Goal: Information Seeking & Learning: Compare options

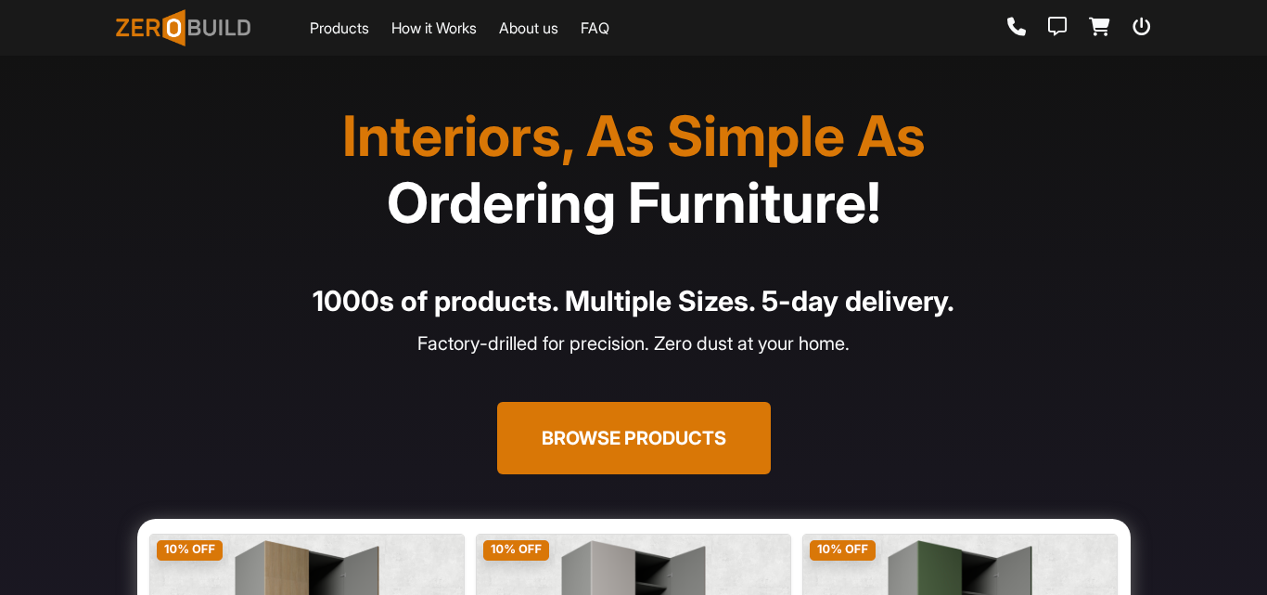
click at [657, 433] on button "Browse Products" at bounding box center [634, 438] width 274 height 72
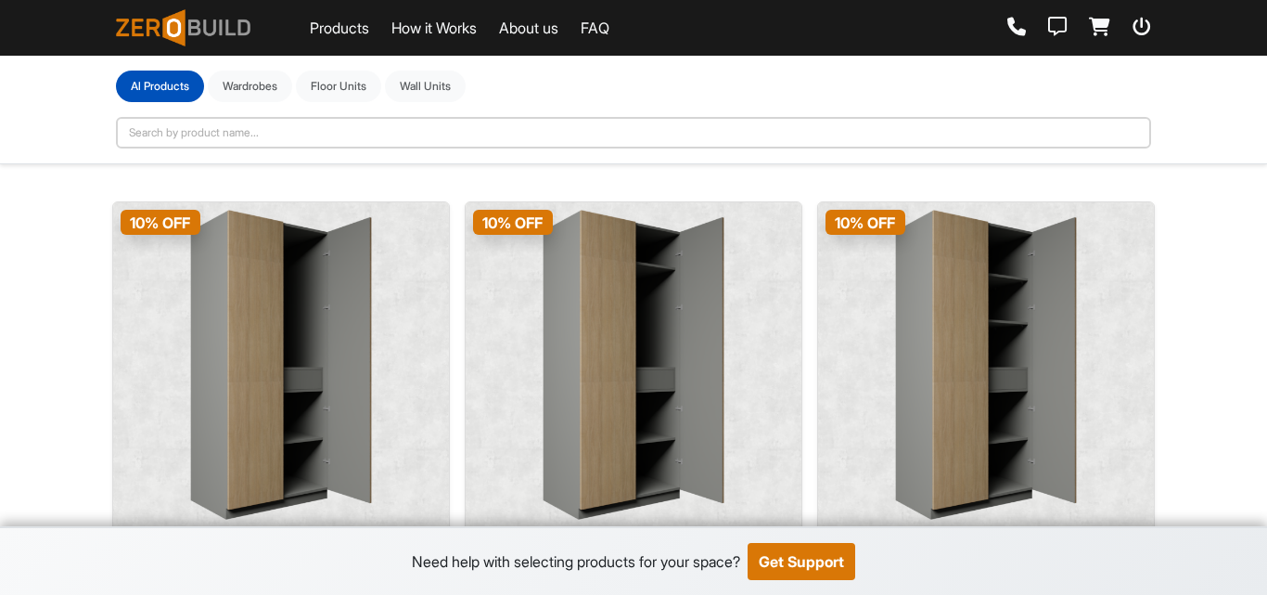
click at [241, 319] on img at bounding box center [281, 365] width 182 height 310
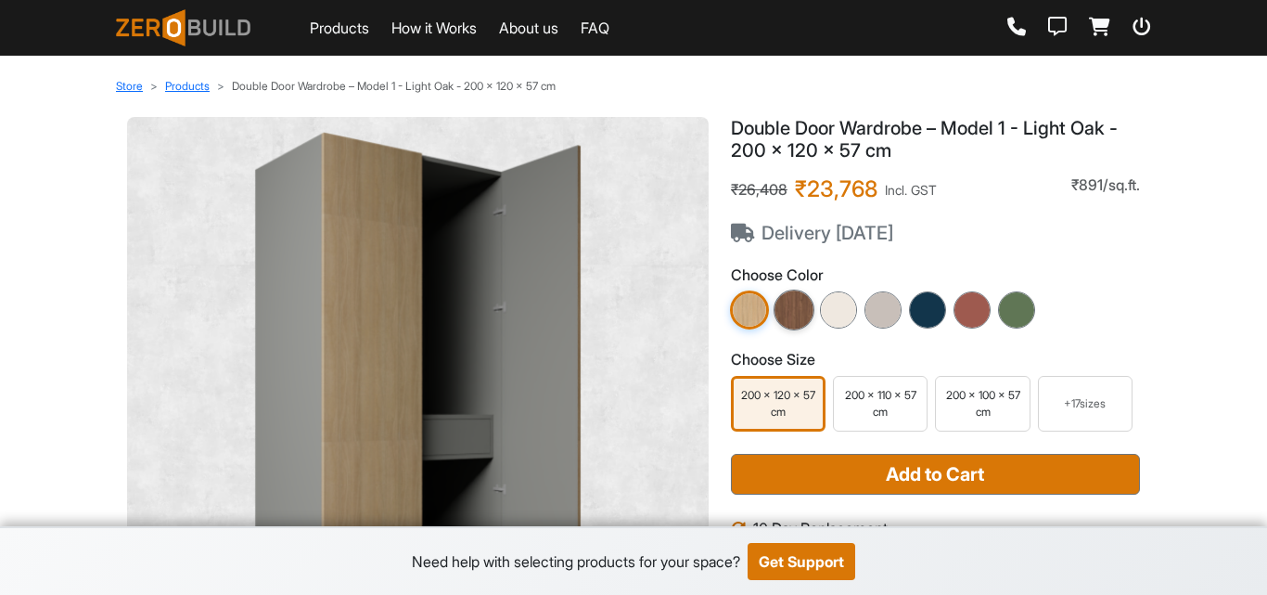
click at [800, 305] on img at bounding box center [794, 309] width 41 height 41
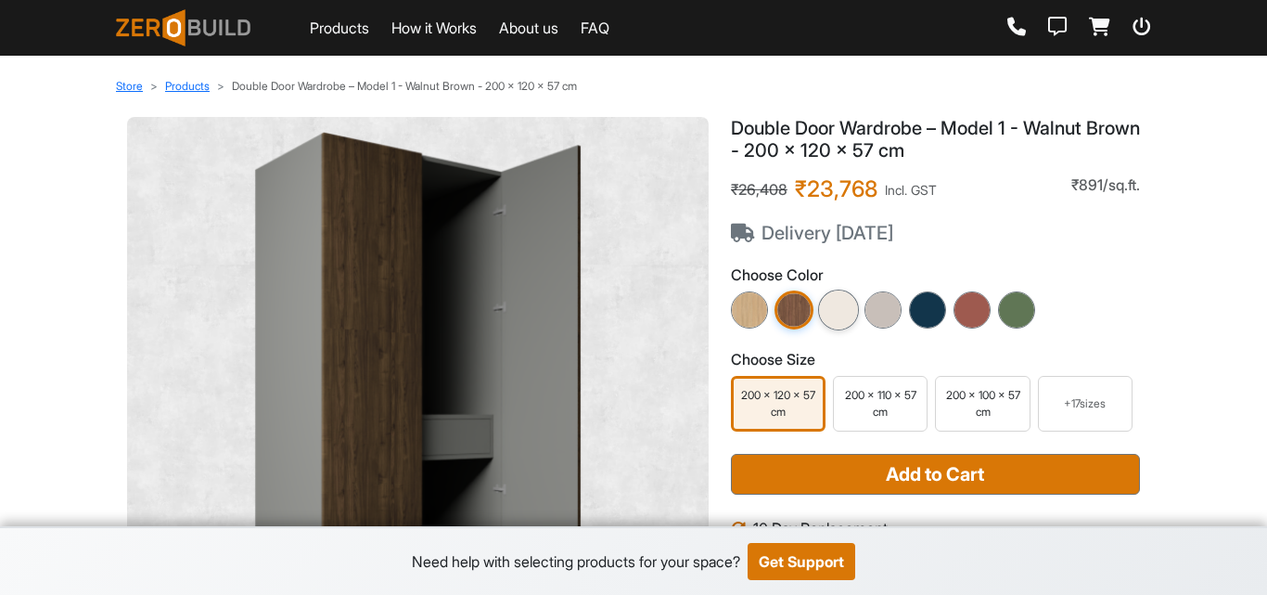
click at [839, 304] on img at bounding box center [838, 309] width 41 height 41
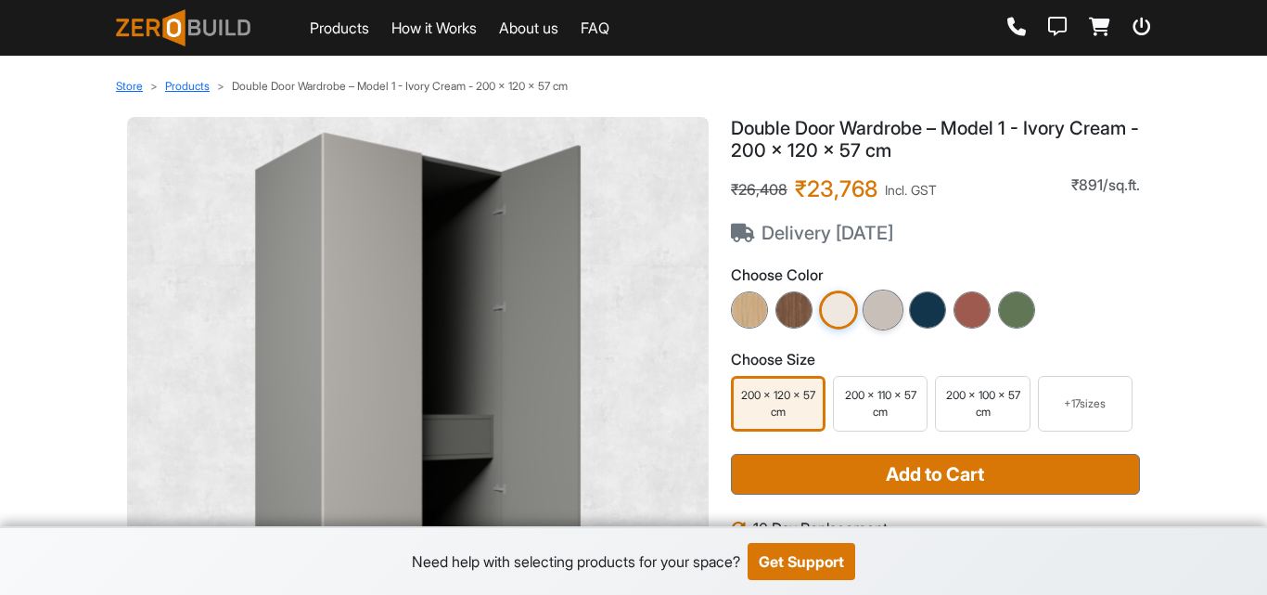
click at [896, 296] on img at bounding box center [883, 309] width 41 height 41
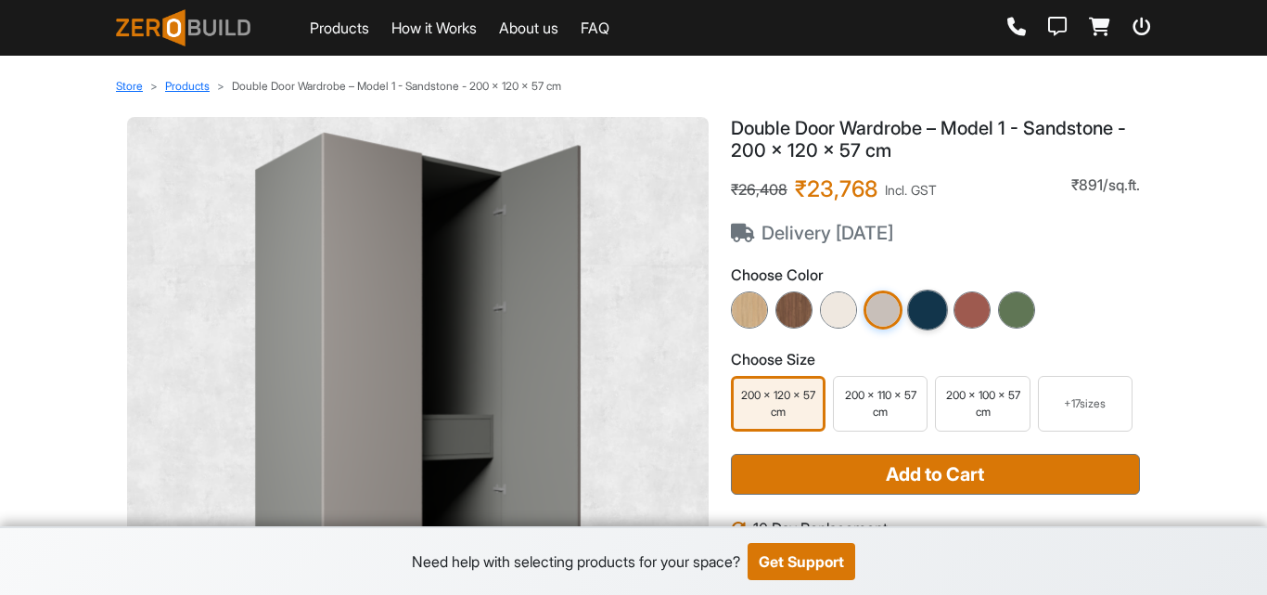
click at [909, 307] on img at bounding box center [927, 309] width 41 height 41
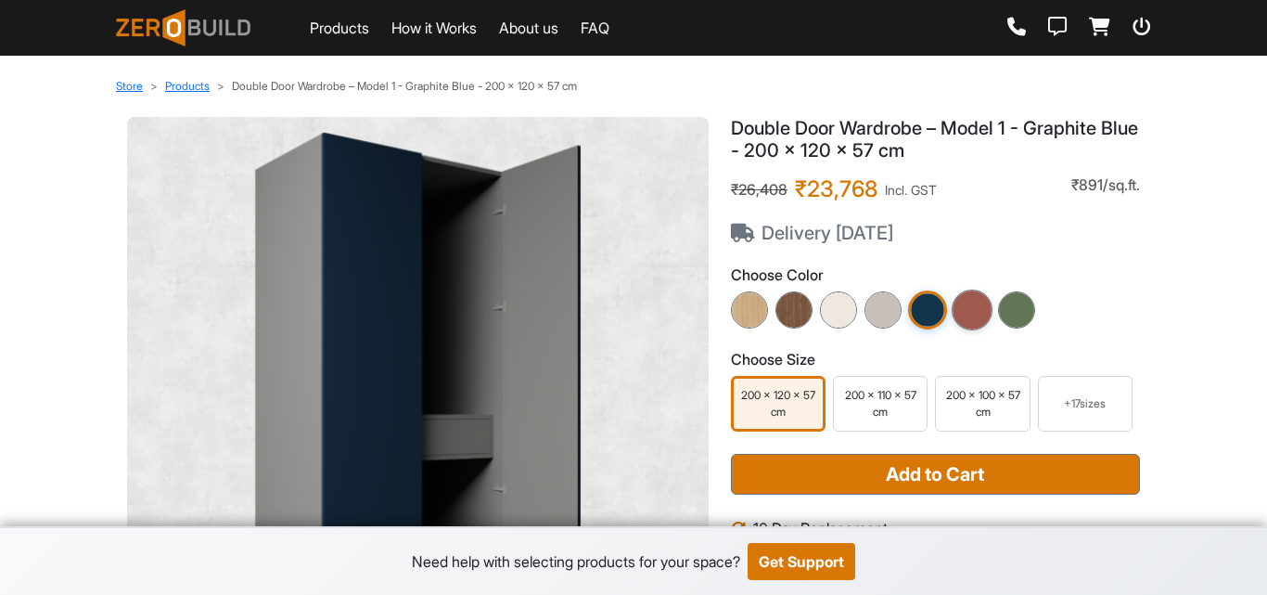
click at [967, 312] on img at bounding box center [972, 309] width 41 height 41
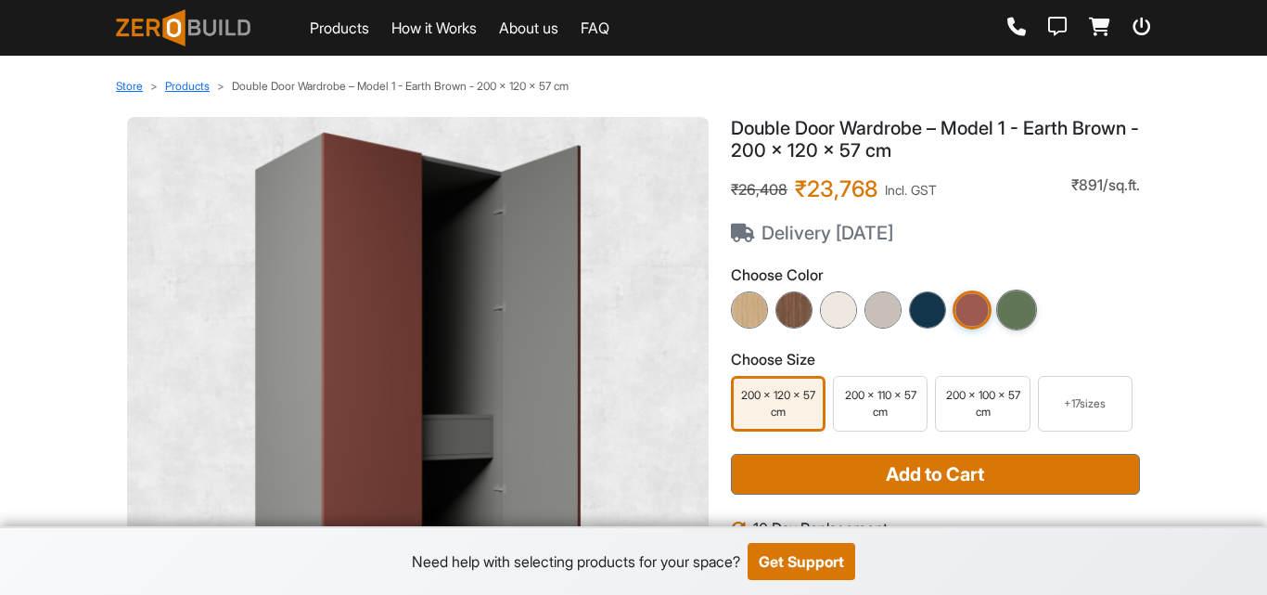
click at [1003, 311] on img at bounding box center [1016, 309] width 41 height 41
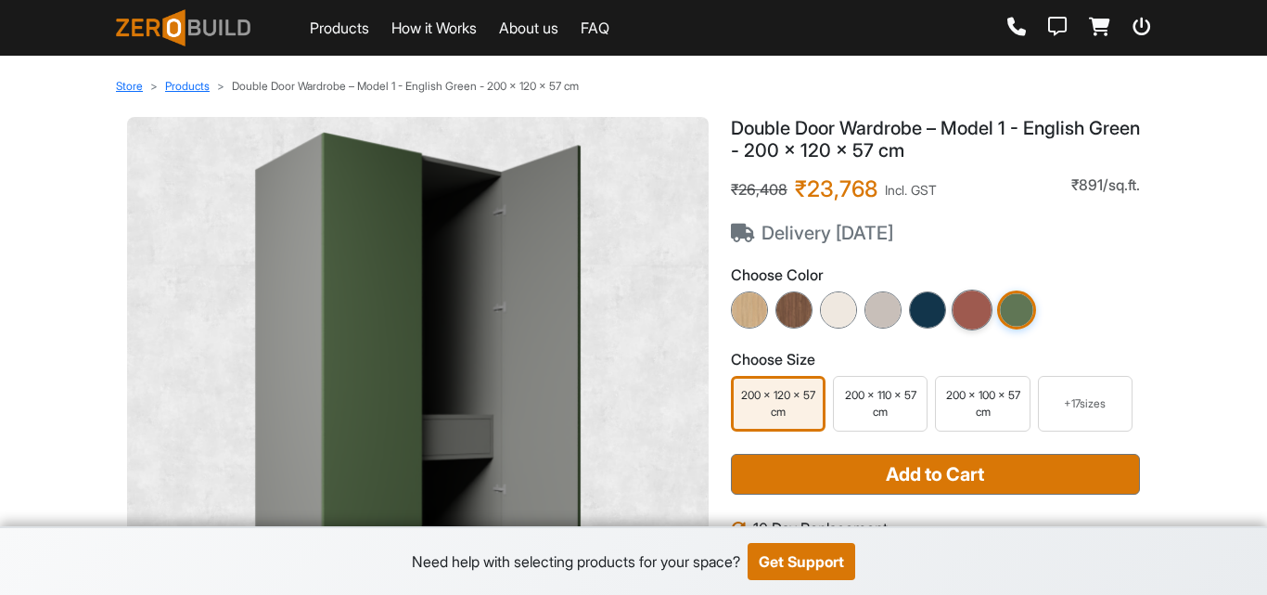
click at [983, 313] on img at bounding box center [972, 309] width 41 height 41
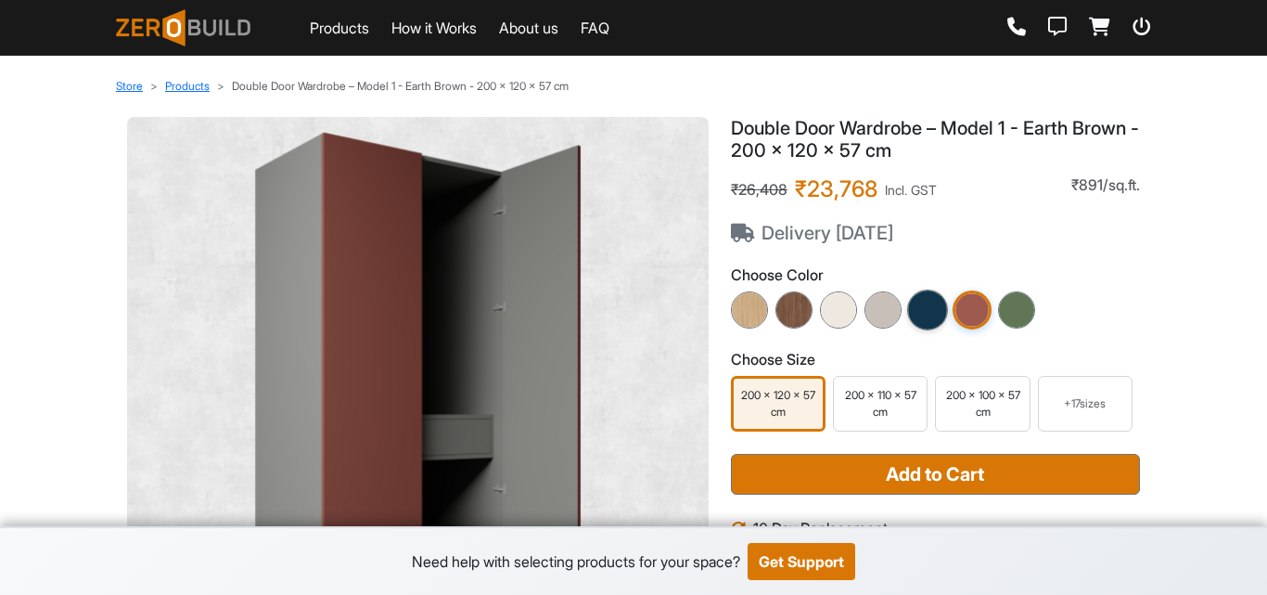
click at [940, 309] on img at bounding box center [927, 309] width 41 height 41
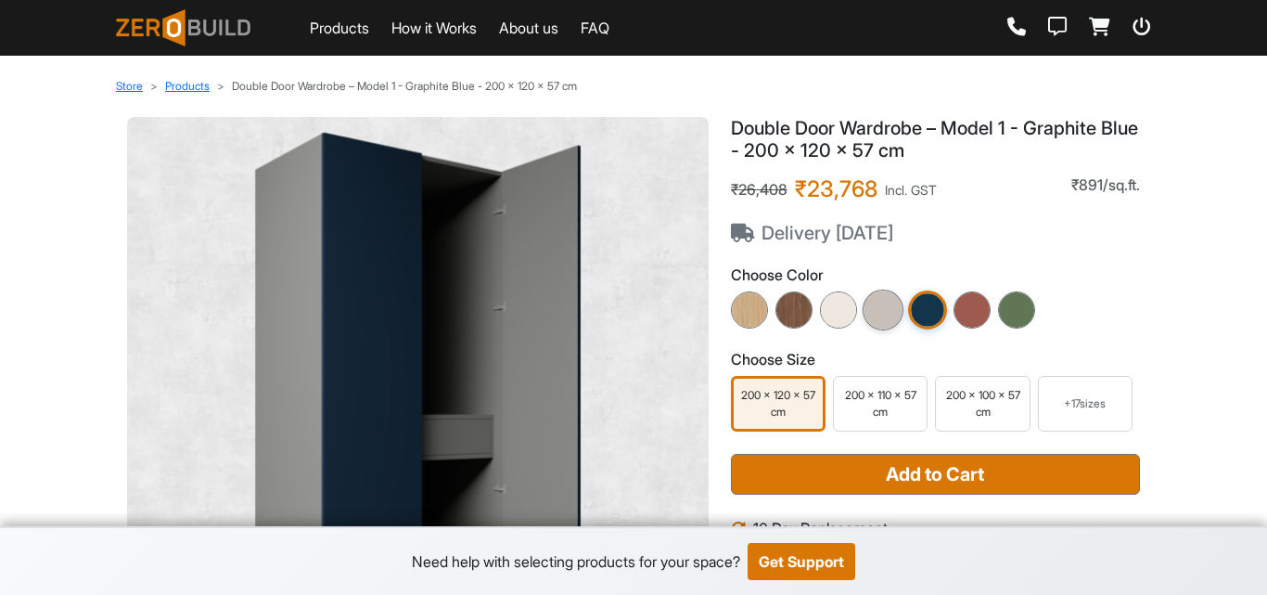
click at [885, 321] on img at bounding box center [883, 309] width 41 height 41
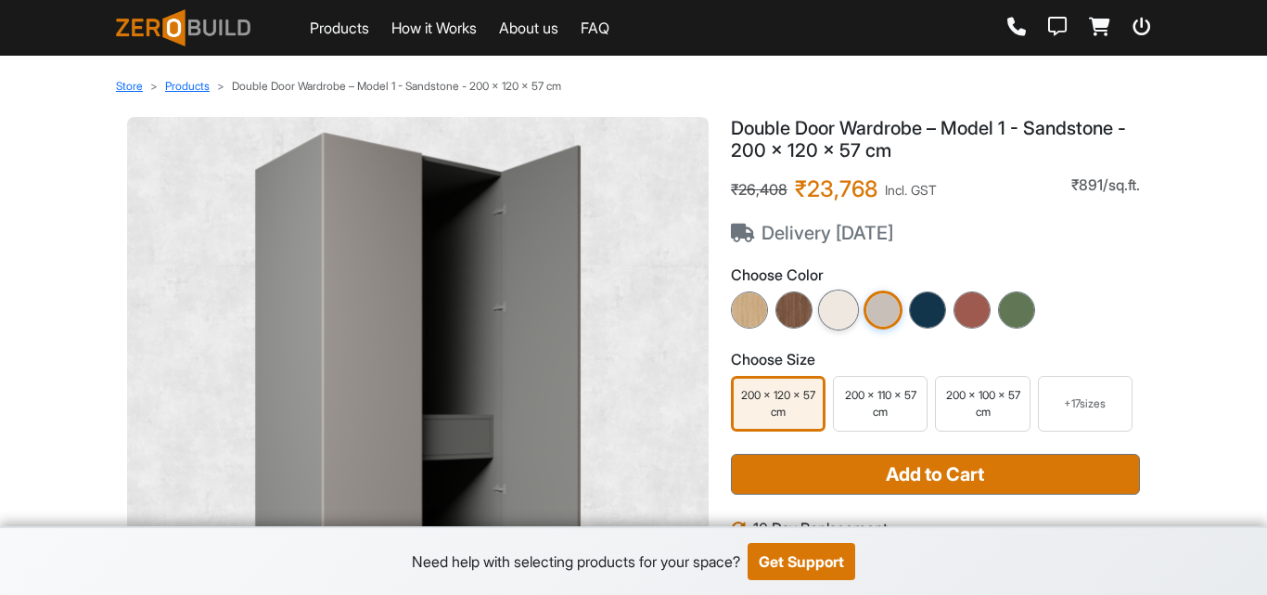
click at [846, 301] on img at bounding box center [838, 309] width 41 height 41
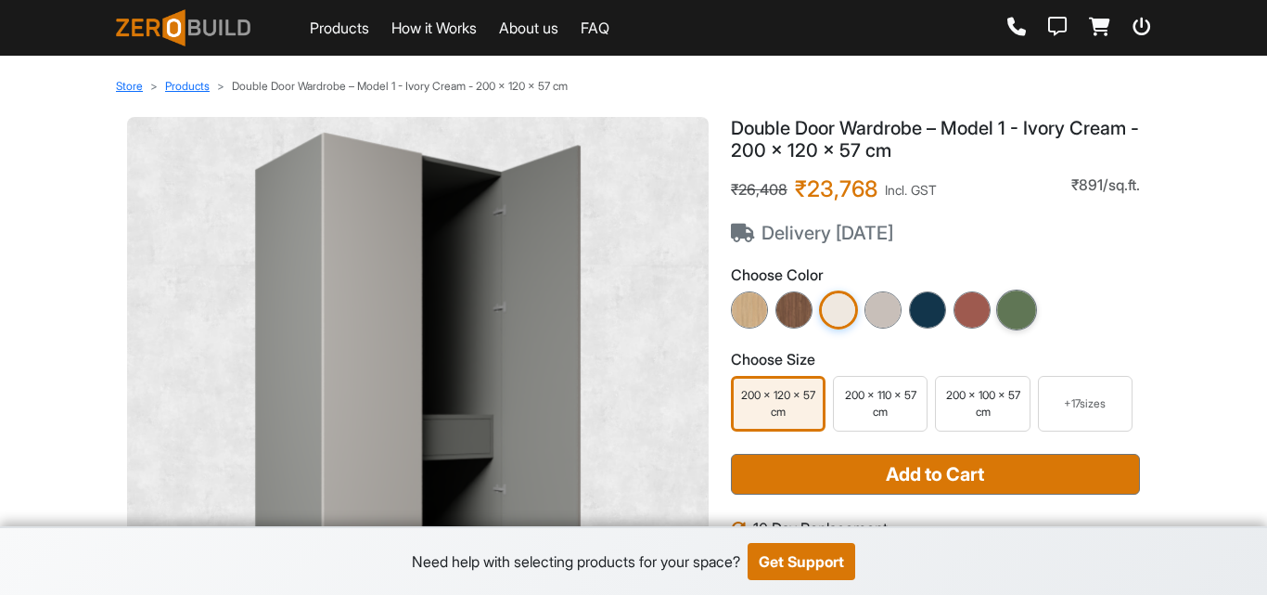
click at [1020, 320] on img at bounding box center [1016, 309] width 41 height 41
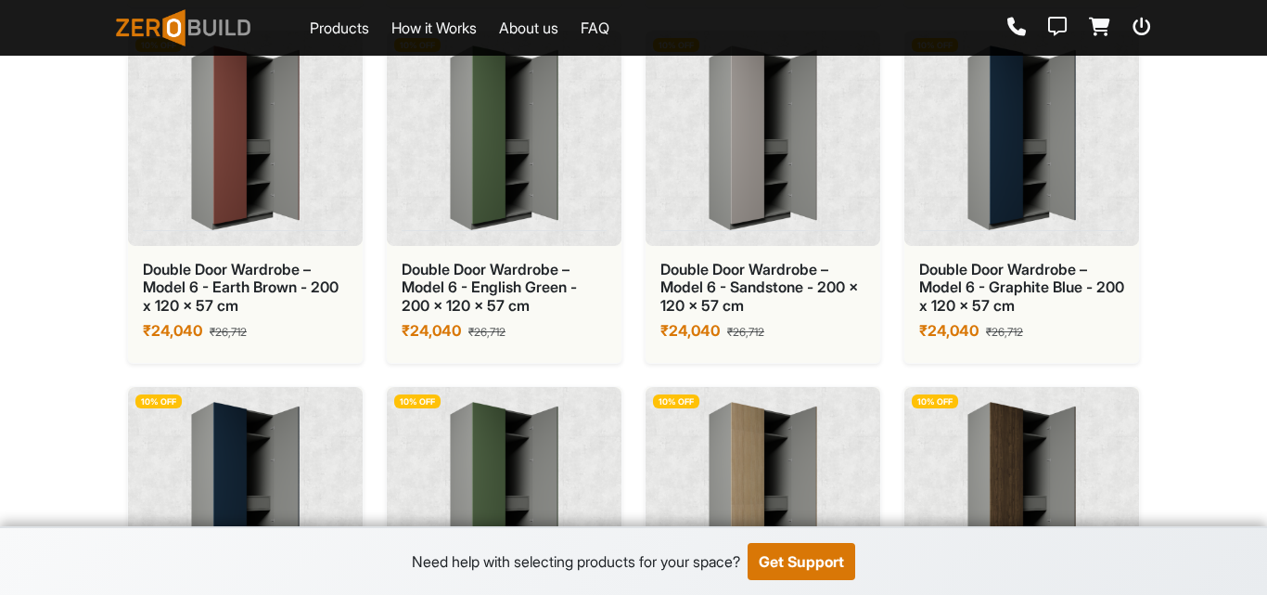
scroll to position [5029, 0]
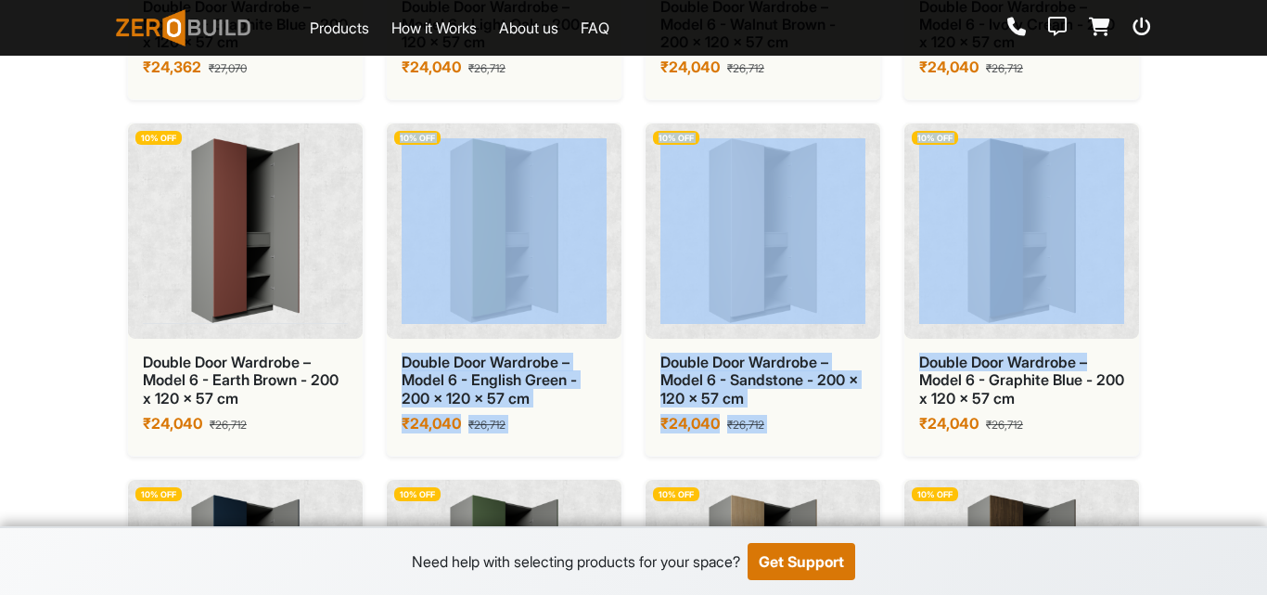
drag, startPoint x: 1201, startPoint y: 368, endPoint x: 622, endPoint y: 298, distance: 583.0
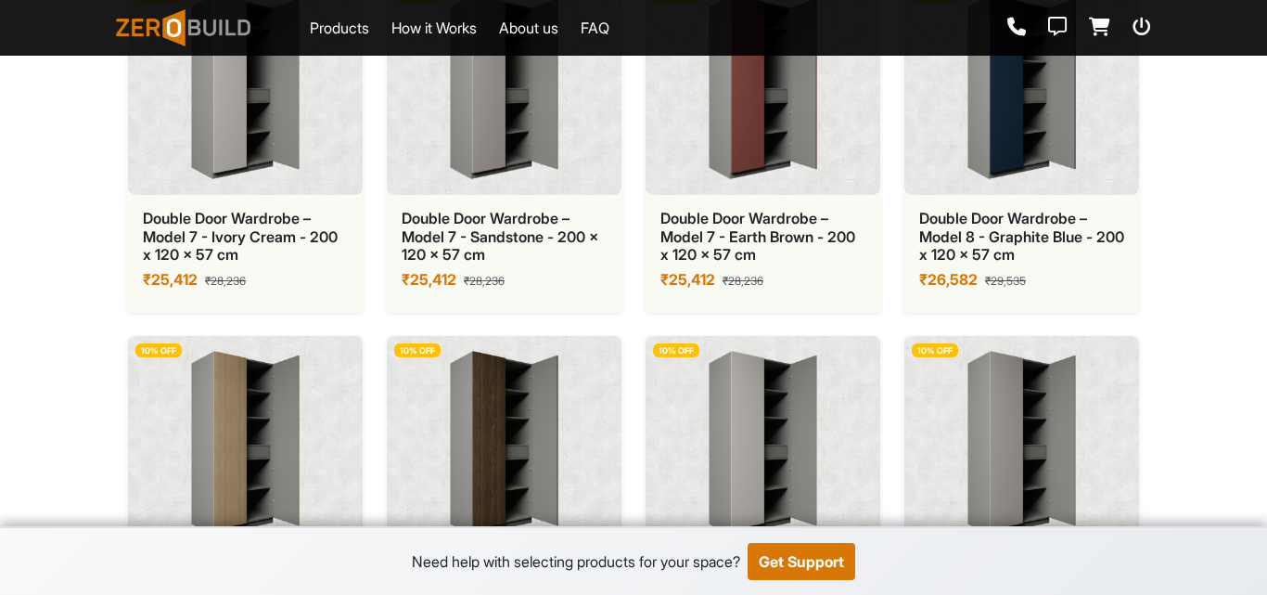
scroll to position [5771, 0]
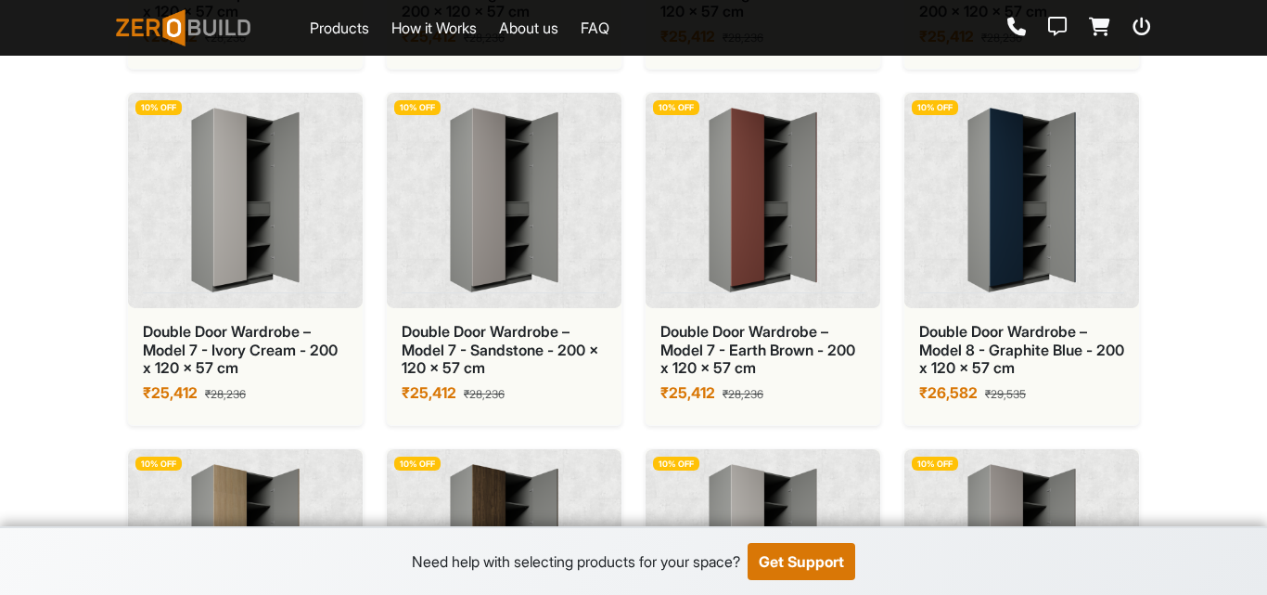
click at [792, 264] on img at bounding box center [762, 200] width 205 height 185
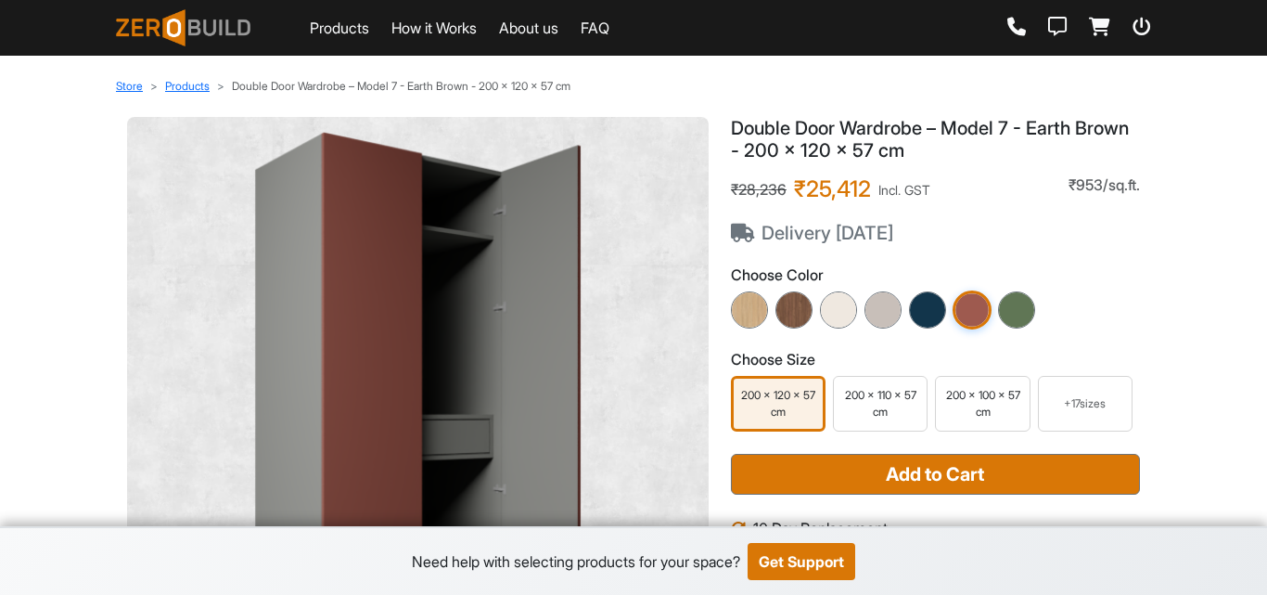
scroll to position [278, 0]
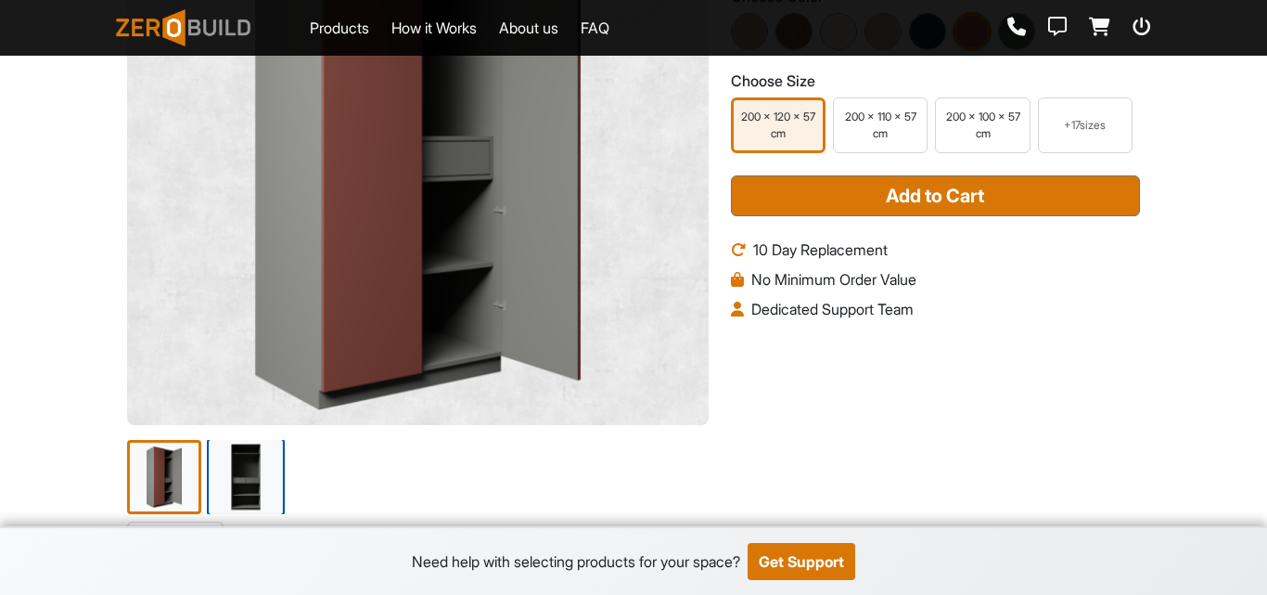
click at [237, 470] on img at bounding box center [246, 477] width 78 height 78
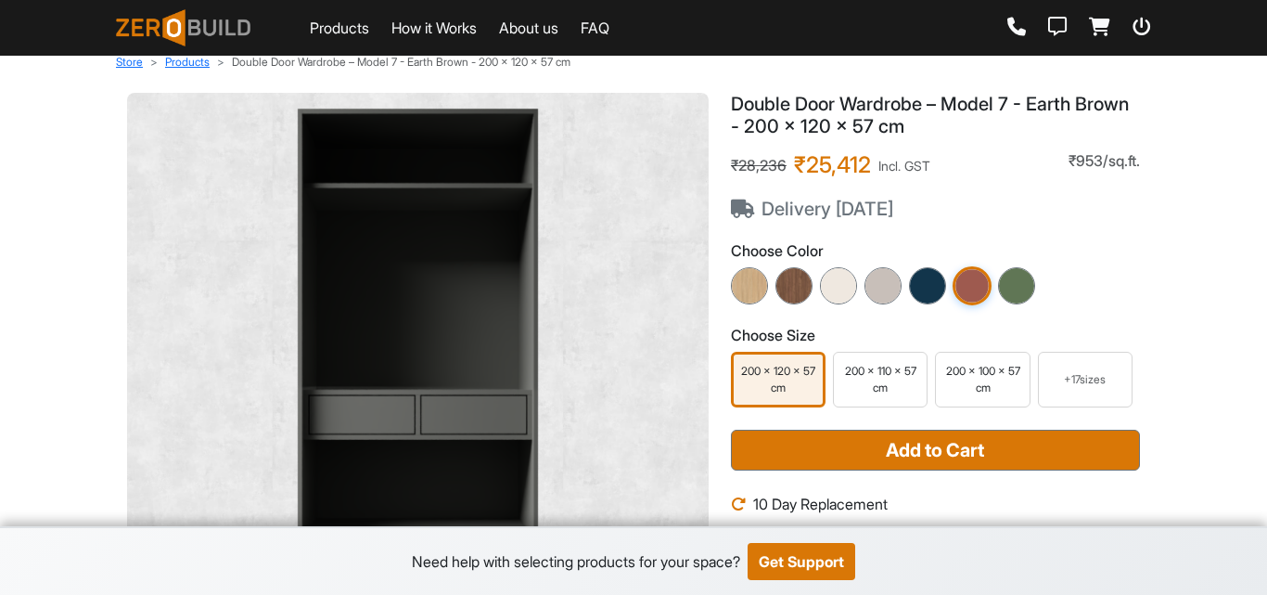
scroll to position [0, 0]
